Goal: Information Seeking & Learning: Learn about a topic

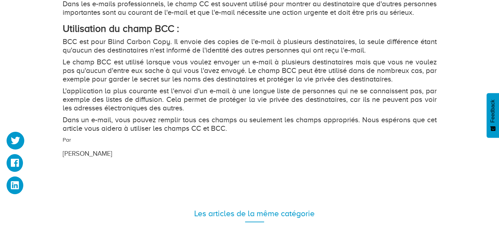
scroll to position [820, 0]
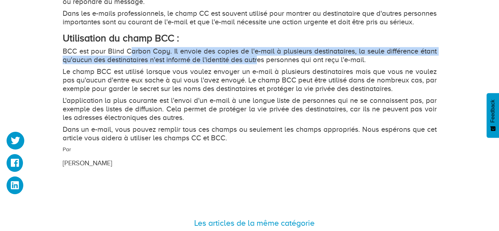
drag, startPoint x: 132, startPoint y: 61, endPoint x: 258, endPoint y: 65, distance: 125.4
click at [258, 64] on p "BCC est pour Blind Carbon Copy. Il envoie des copies de l'e-mail à plusieurs de…" at bounding box center [250, 55] width 374 height 17
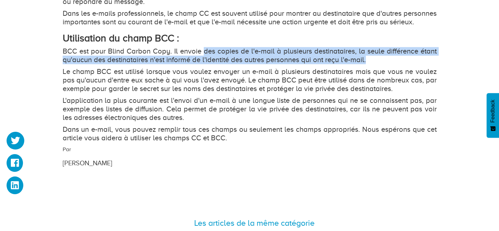
drag, startPoint x: 207, startPoint y: 58, endPoint x: 385, endPoint y: 66, distance: 178.7
click at [385, 64] on p "BCC est pour Blind Carbon Copy. Il envoie des copies de l'e-mail à plusieurs de…" at bounding box center [250, 55] width 374 height 17
click at [386, 64] on p "BCC est pour Blind Carbon Copy. Il envoie des copies de l'e-mail à plusieurs de…" at bounding box center [250, 55] width 374 height 17
click at [383, 64] on p "BCC est pour Blind Carbon Copy. Il envoie des copies de l'e-mail à plusieurs de…" at bounding box center [250, 55] width 374 height 17
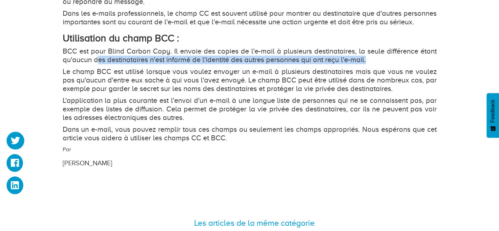
drag, startPoint x: 96, startPoint y: 69, endPoint x: 385, endPoint y: 71, distance: 288.7
click at [385, 64] on p "BCC est pour Blind Carbon Copy. Il envoie des copies de l'e-mail à plusieurs de…" at bounding box center [250, 55] width 374 height 17
drag, startPoint x: 182, startPoint y: 70, endPoint x: 407, endPoint y: 73, distance: 225.1
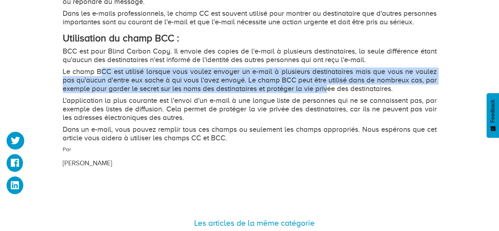
drag, startPoint x: 102, startPoint y: 77, endPoint x: 327, endPoint y: 96, distance: 225.9
click at [327, 93] on p "Le champ BCC est utilisé lorsque vous voulez envoyer un e-mail à plusieurs dest…" at bounding box center [250, 80] width 374 height 26
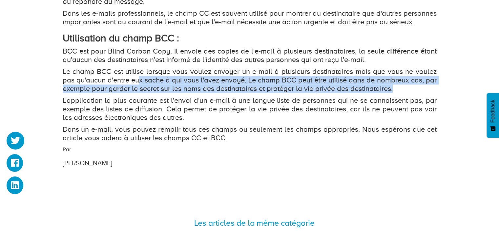
drag, startPoint x: 139, startPoint y: 90, endPoint x: 396, endPoint y: 94, distance: 257.3
click at [396, 93] on p "Le champ BCC est utilisé lorsque vous voulez envoyer un e-mail à plusieurs dest…" at bounding box center [250, 80] width 374 height 26
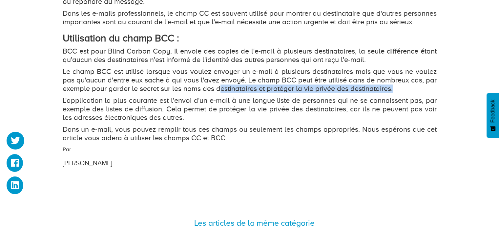
drag, startPoint x: 256, startPoint y: 93, endPoint x: 418, endPoint y: 98, distance: 162.2
click at [418, 93] on p "Le champ BCC est utilisé lorsque vous voulez envoyer un e-mail à plusieurs dest…" at bounding box center [250, 80] width 374 height 26
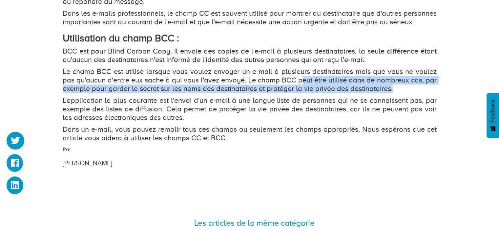
drag, startPoint x: 328, startPoint y: 90, endPoint x: 422, endPoint y: 95, distance: 93.7
click at [422, 93] on p "Le champ BCC est utilisé lorsque vous voulez envoyer un e-mail à plusieurs dest…" at bounding box center [250, 80] width 374 height 26
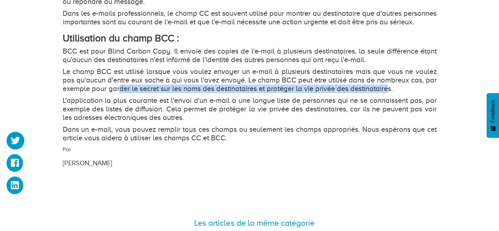
drag, startPoint x: 119, startPoint y: 96, endPoint x: 387, endPoint y: 99, distance: 267.8
click at [387, 93] on p "Le champ BCC est utilisé lorsque vous voulez envoyer un e-mail à plusieurs dest…" at bounding box center [250, 80] width 374 height 26
drag, startPoint x: 250, startPoint y: 95, endPoint x: 403, endPoint y: 97, distance: 153.6
click at [403, 93] on p "Le champ BCC est utilisé lorsque vous voulez envoyer un e-mail à plusieurs dest…" at bounding box center [250, 80] width 374 height 26
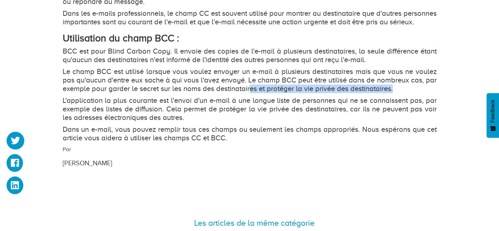
click at [403, 93] on p "Le champ BCC est utilisé lorsque vous voulez envoyer un e-mail à plusieurs dest…" at bounding box center [250, 80] width 374 height 26
